Goal: Task Accomplishment & Management: Use online tool/utility

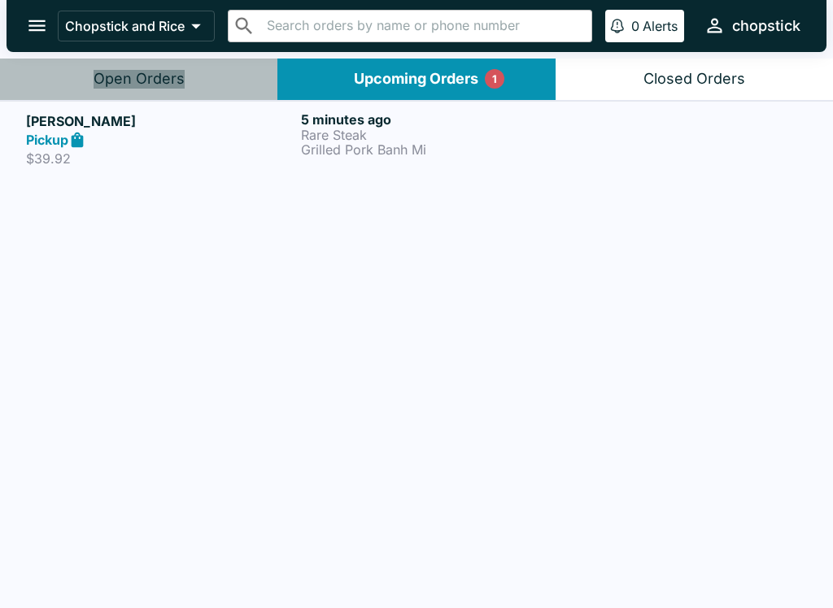
click at [202, 77] on button "Open Orders" at bounding box center [138, 79] width 277 height 41
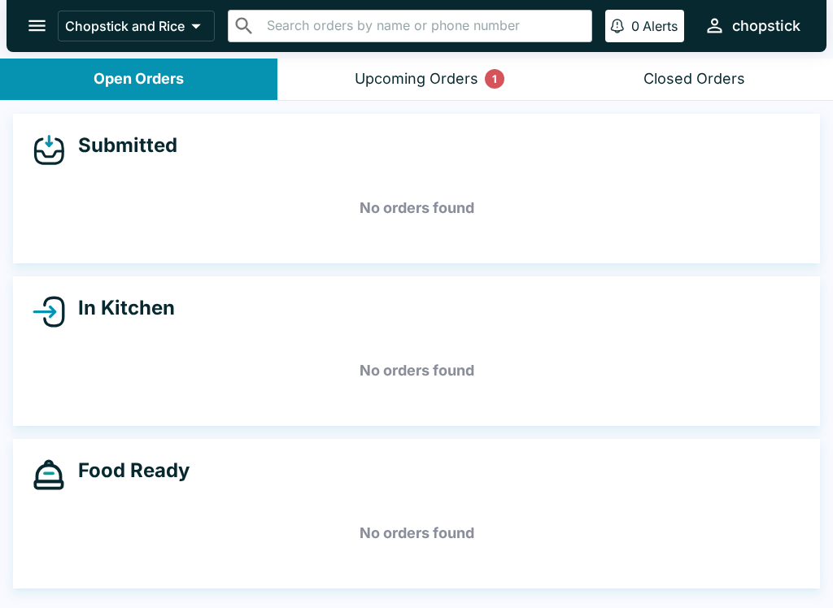
click at [341, 90] on button "Upcoming Orders 1" at bounding box center [415, 79] width 277 height 41
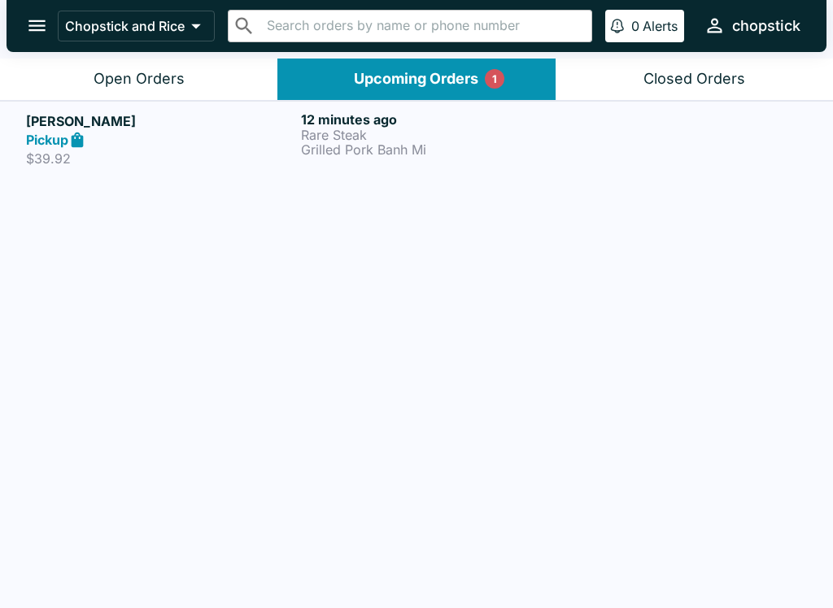
click at [147, 71] on div "Open Orders" at bounding box center [138, 79] width 91 height 19
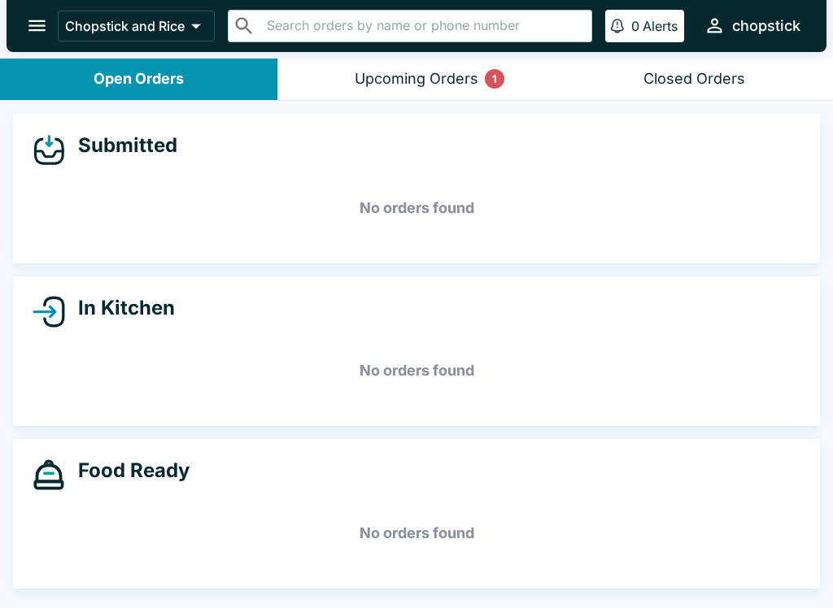
click at [355, 71] on div "Upcoming Orders 1" at bounding box center [416, 79] width 124 height 19
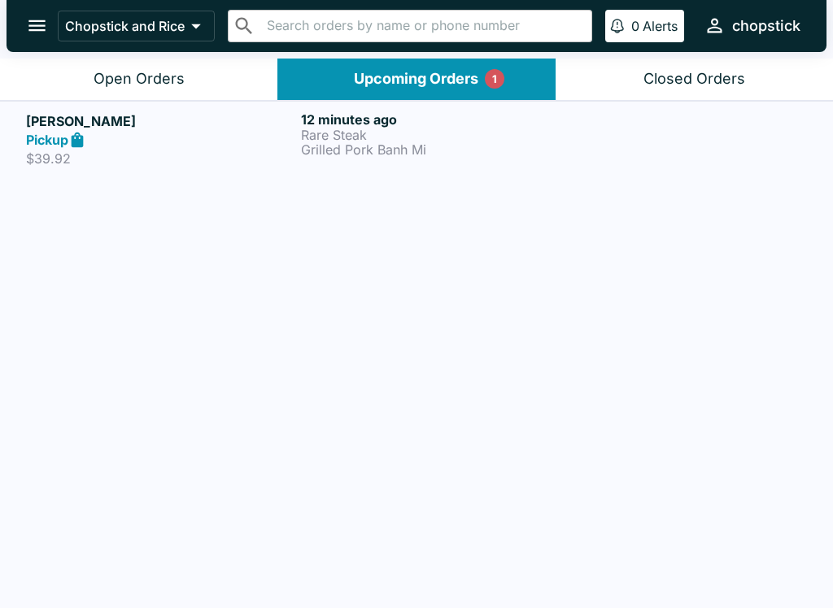
click at [194, 143] on div "Pickup" at bounding box center [160, 140] width 268 height 19
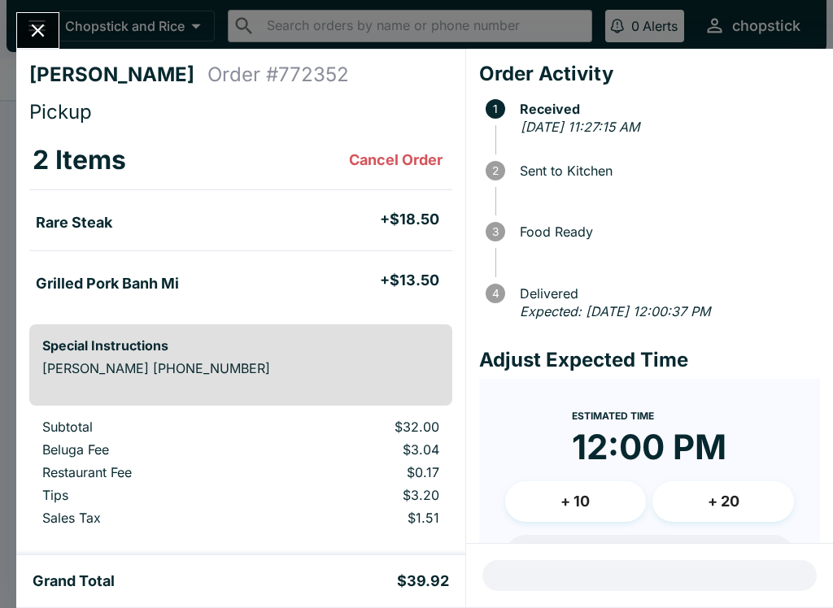
click at [7, 35] on div "[PERSON_NAME] Order # 772352 Pickup 2 Items Cancel Order Rare Steak + $18.50 Gr…" at bounding box center [416, 304] width 833 height 608
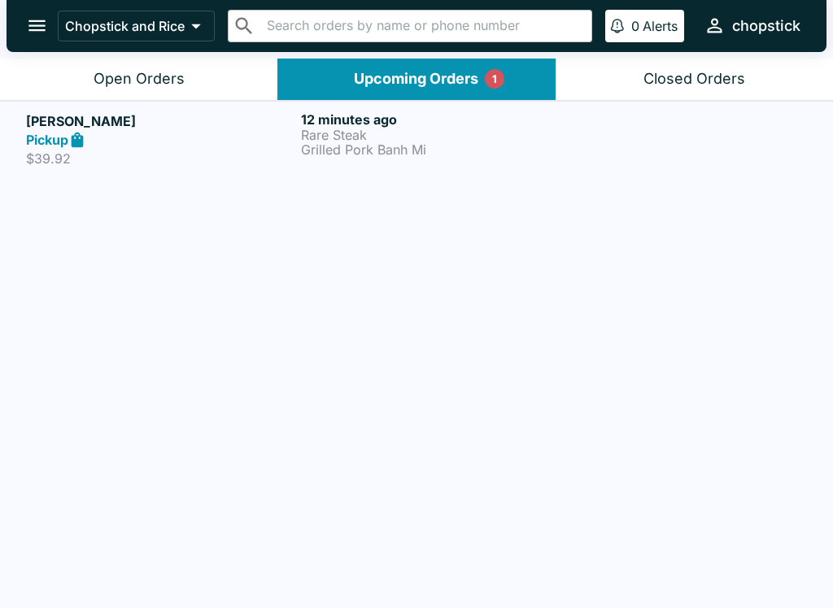
click at [120, 83] on div "Open Orders" at bounding box center [138, 79] width 91 height 19
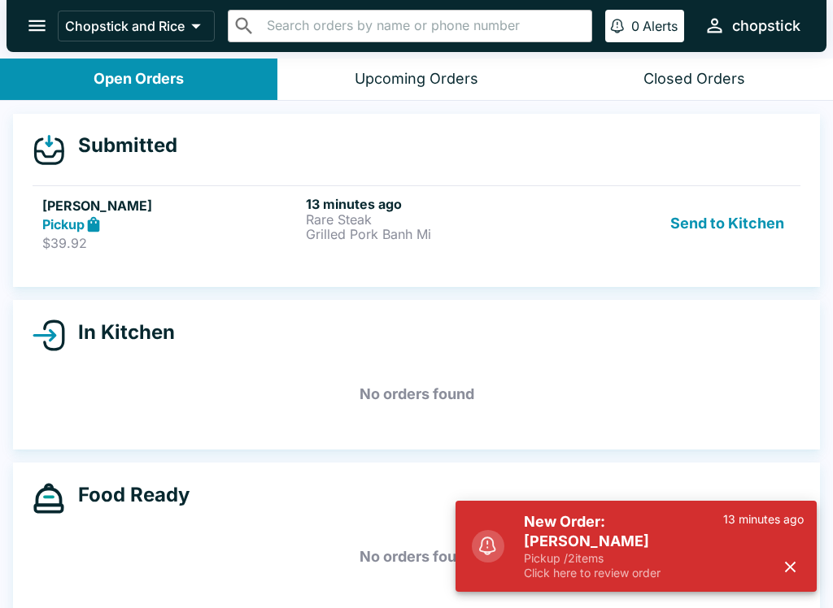
click at [559, 566] on p "Click here to review order" at bounding box center [623, 573] width 199 height 15
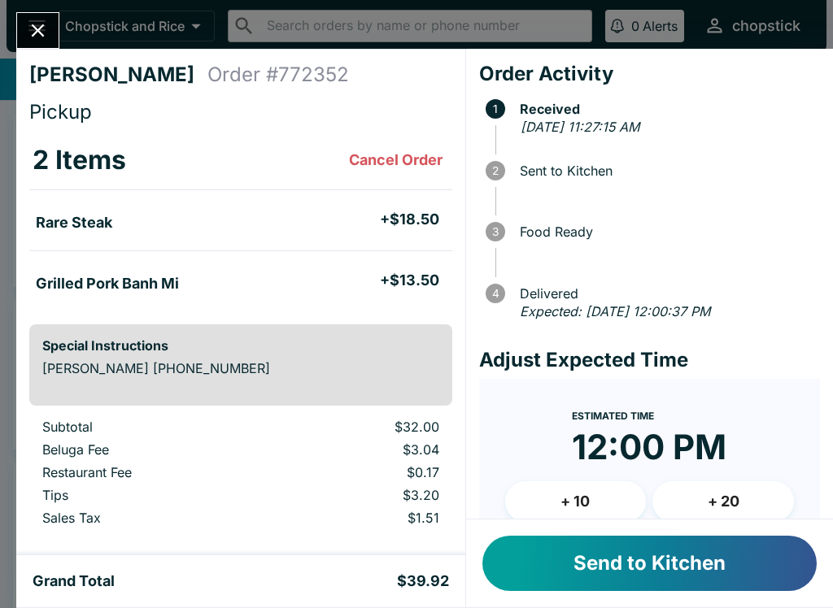
click at [567, 579] on button "Send to Kitchen" at bounding box center [649, 563] width 334 height 55
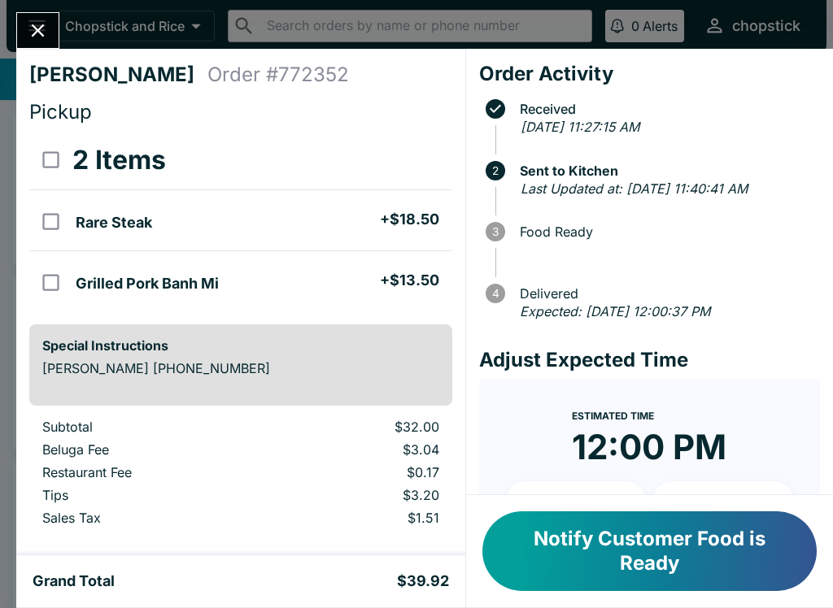
click at [41, 32] on icon "Close" at bounding box center [38, 31] width 22 height 22
